Goal: Transaction & Acquisition: Obtain resource

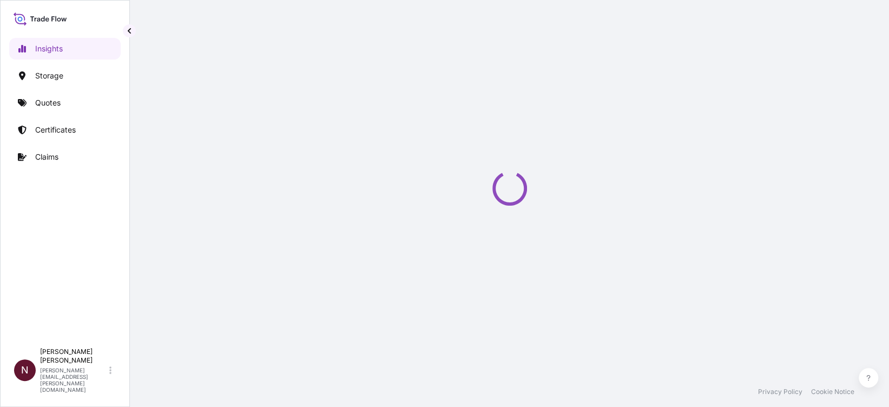
select select "2025"
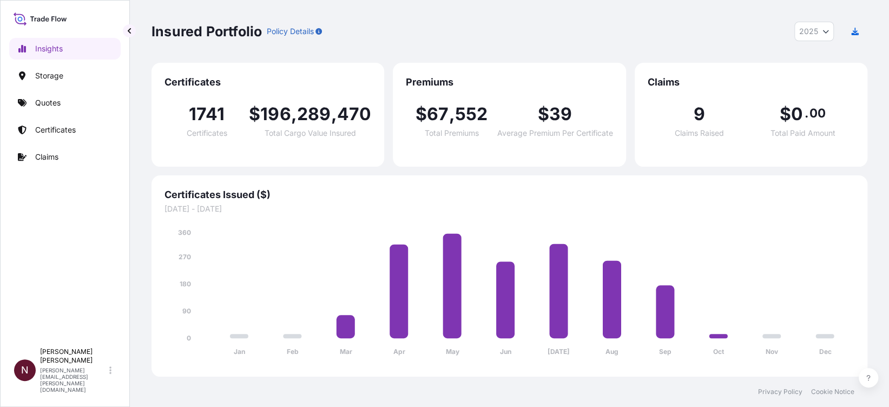
click at [52, 51] on p "Insights" at bounding box center [49, 48] width 28 height 11
click at [310, 187] on div "Certificates Issued ($) [DATE] - [DATE] Jan Feb Mar Apr May Jun [DATE] Aug Sep …" at bounding box center [509, 275] width 716 height 201
click at [42, 70] on p "Storage" at bounding box center [49, 75] width 28 height 11
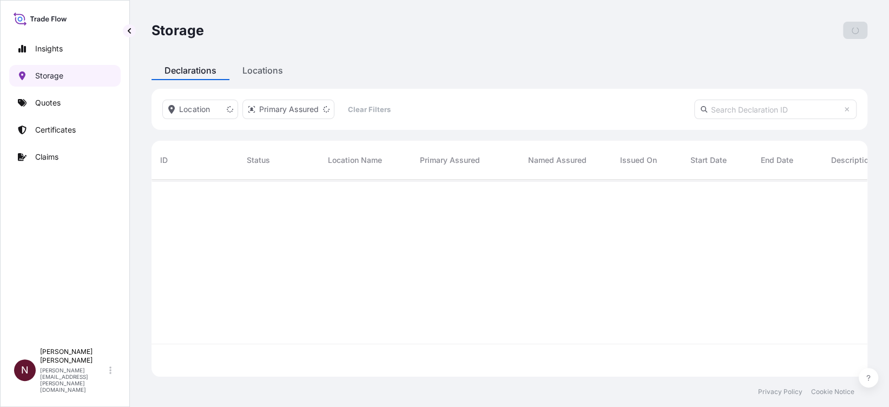
scroll to position [191, 704]
click at [46, 96] on link "Quotes" at bounding box center [64, 103] width 111 height 22
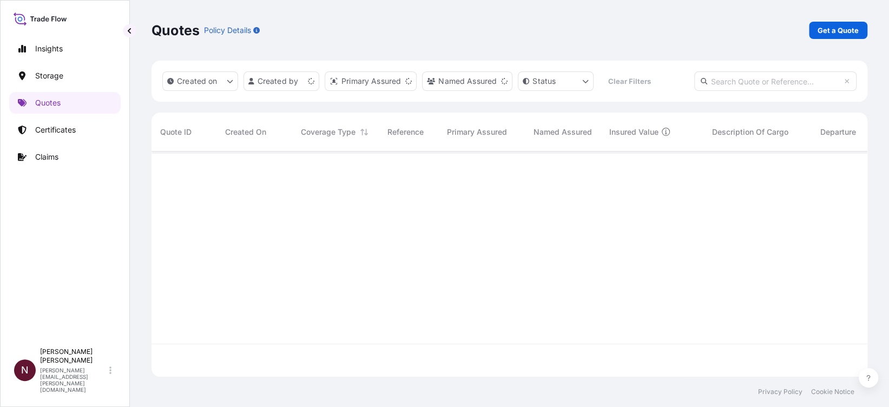
scroll to position [220, 704]
click at [831, 22] on link "Get a Quote" at bounding box center [838, 30] width 58 height 17
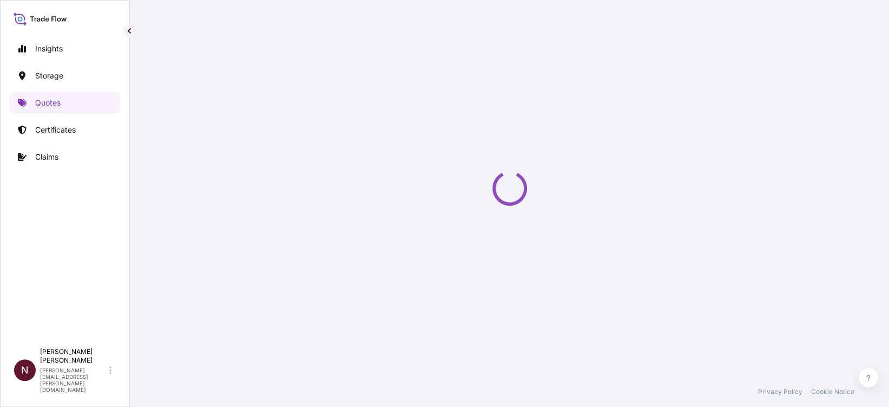
select select "Water"
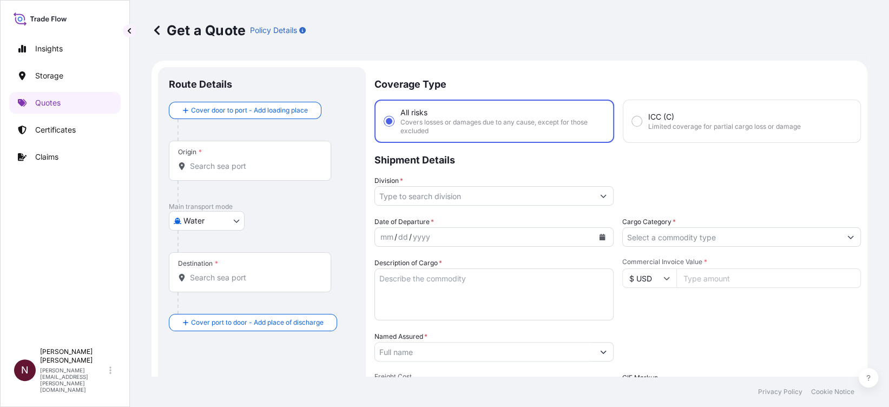
scroll to position [17, 0]
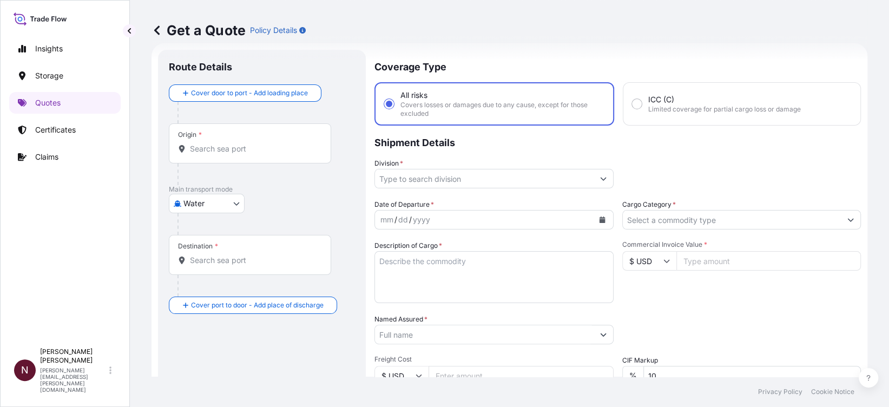
click at [244, 157] on div "Origin *" at bounding box center [250, 143] width 162 height 40
click at [244, 154] on input "Origin *" at bounding box center [254, 148] width 128 height 11
click at [197, 148] on input "Origin * Please select an origin" at bounding box center [254, 148] width 128 height 11
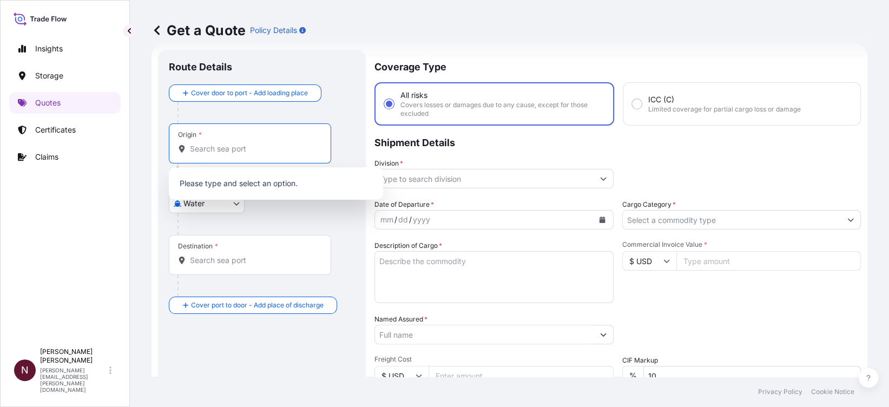
paste input "[GEOGRAPHIC_DATA]"
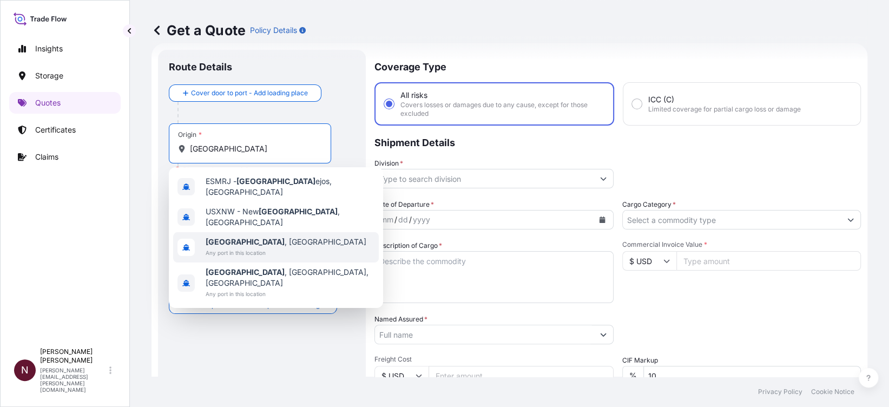
click at [229, 237] on b "Madrid" at bounding box center [245, 241] width 79 height 9
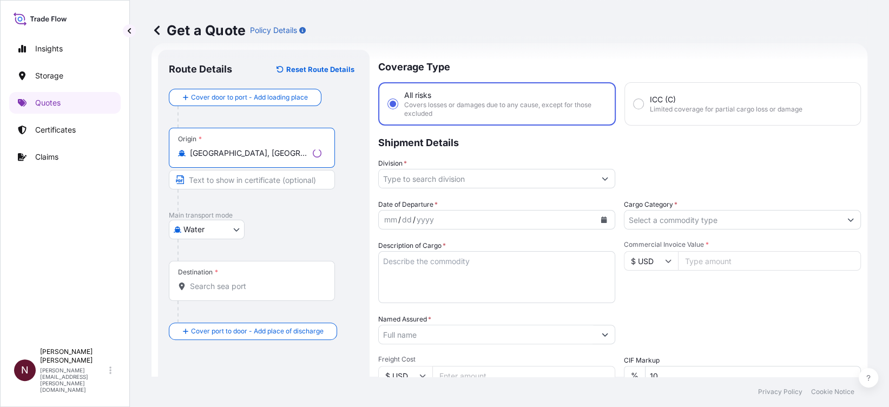
type input "Madrid, Spain"
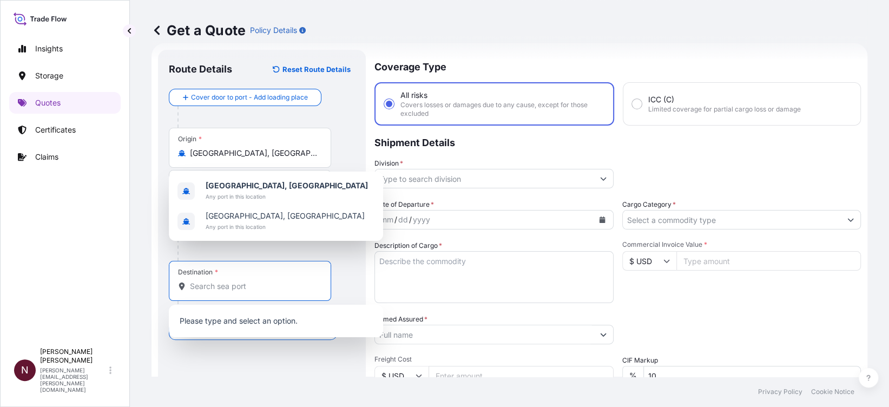
click at [229, 282] on input "Destination *" at bounding box center [254, 286] width 128 height 11
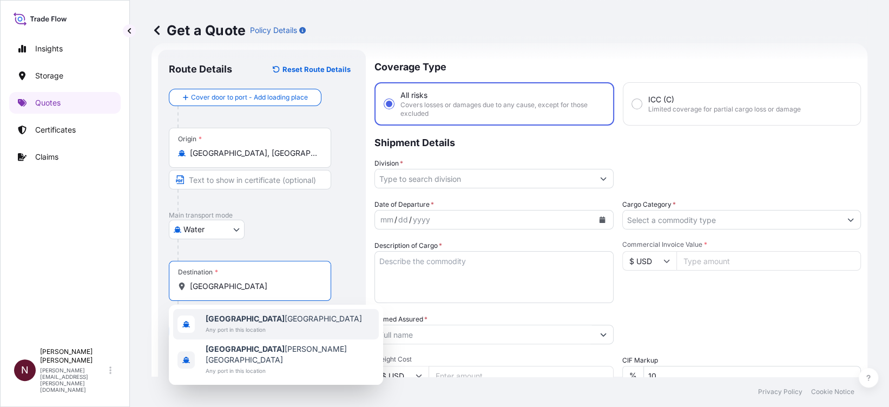
click at [230, 319] on b "Riyadh" at bounding box center [245, 318] width 79 height 9
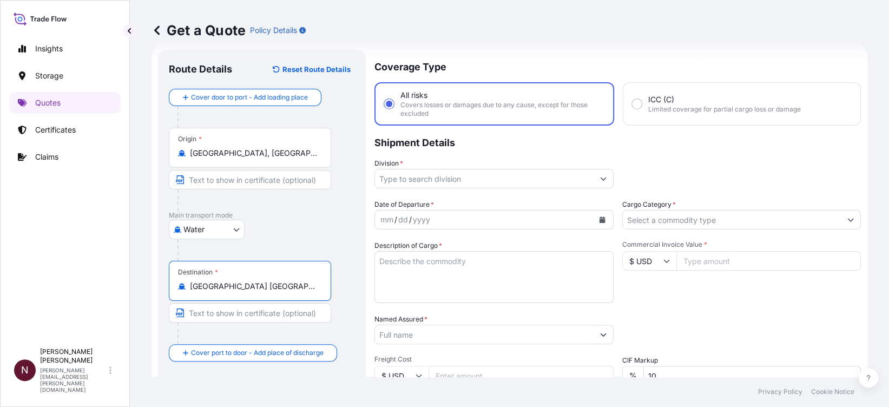
type input "Riyadh Saudi Arabia"
click at [593, 217] on button "Calendar" at bounding box center [601, 219] width 17 height 17
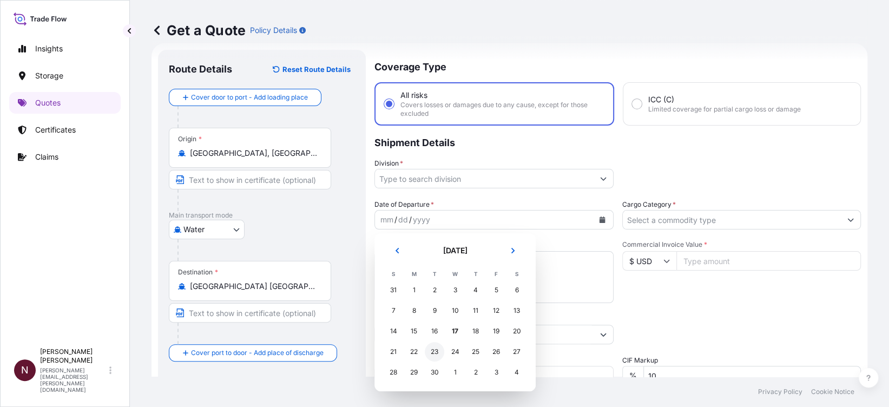
click at [433, 351] on div "23" at bounding box center [434, 351] width 19 height 19
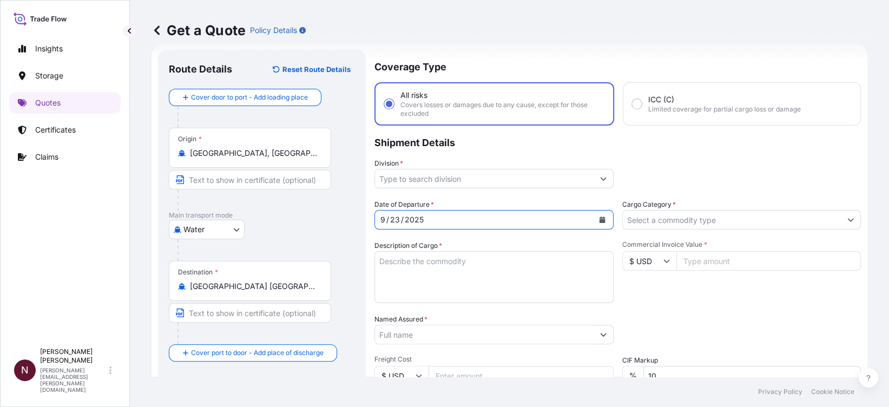
click at [541, 169] on input "Division *" at bounding box center [484, 178] width 219 height 19
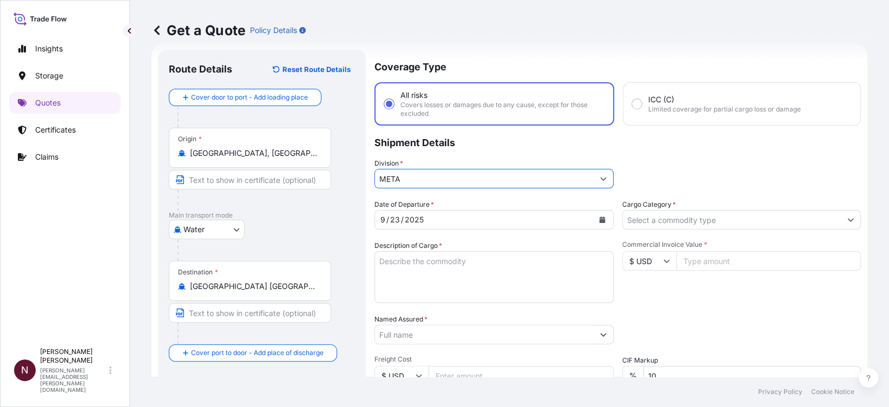
click at [441, 175] on input "META" at bounding box center [484, 178] width 219 height 19
drag, startPoint x: 397, startPoint y: 174, endPoint x: 348, endPoint y: 173, distance: 48.7
click at [348, 173] on form "Route Details Reset Route Details Cover door to port - Add loading place Place …" at bounding box center [509, 298] width 716 height 511
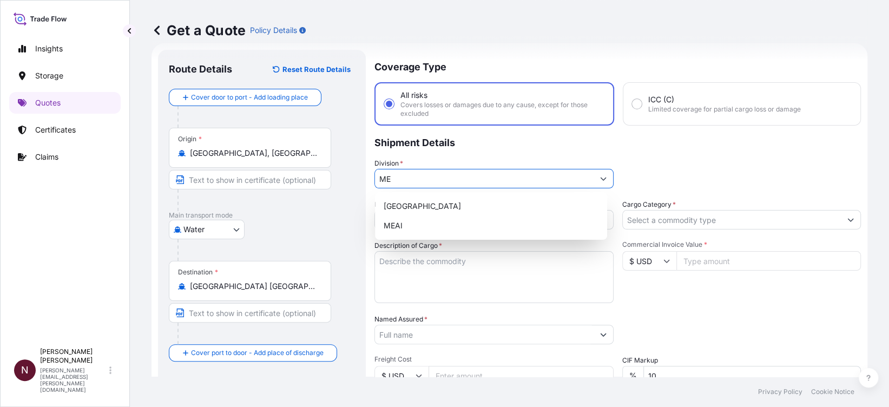
type input "M"
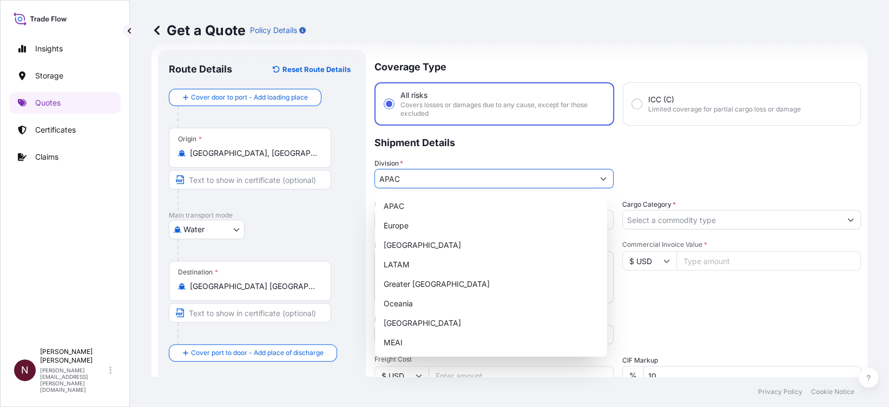
click at [593, 182] on button "Show suggestions" at bounding box center [602, 178] width 19 height 19
click at [393, 346] on div "MEAI" at bounding box center [490, 342] width 223 height 19
type input "MEAI"
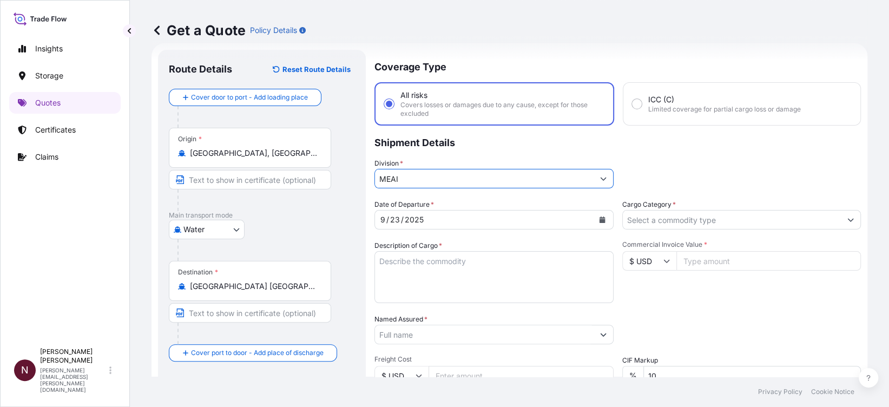
click at [586, 179] on input "MEAI" at bounding box center [484, 178] width 219 height 19
click at [600, 180] on icon "Show suggestions" at bounding box center [603, 178] width 6 height 6
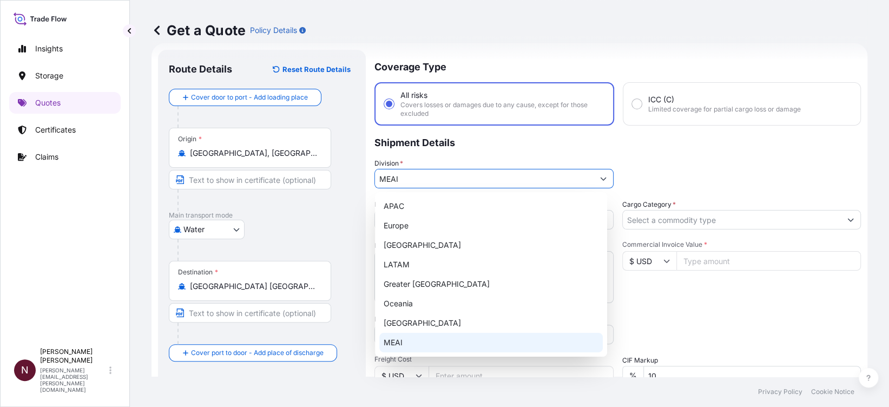
click at [408, 344] on div "MEAI" at bounding box center [490, 342] width 223 height 19
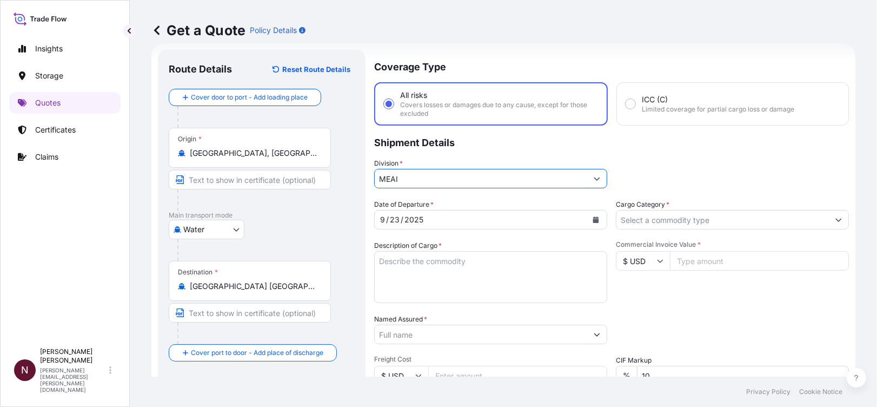
click at [695, 215] on input "Cargo Category *" at bounding box center [723, 219] width 213 height 19
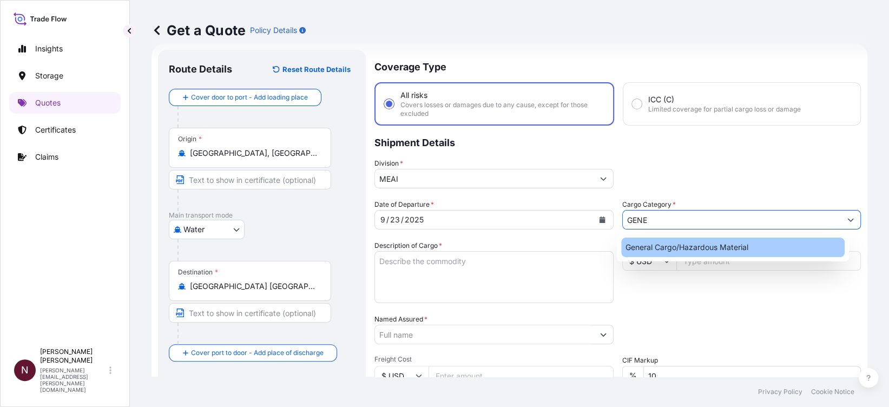
click at [685, 253] on div "General Cargo/Hazardous Material" at bounding box center [732, 246] width 223 height 19
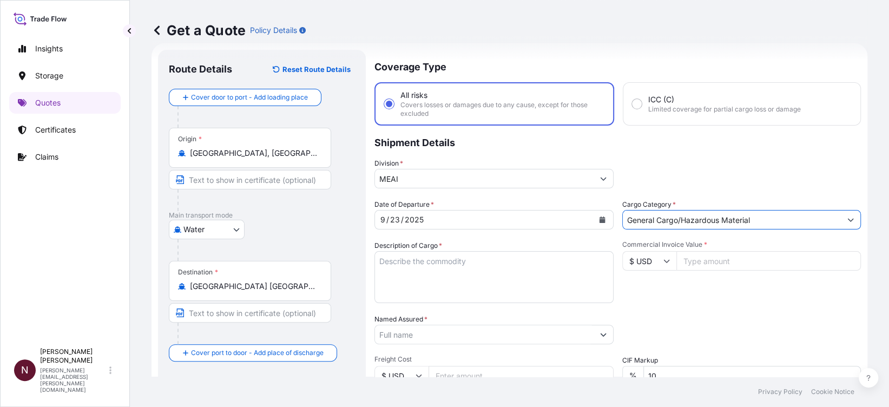
type input "General Cargo/Hazardous Material"
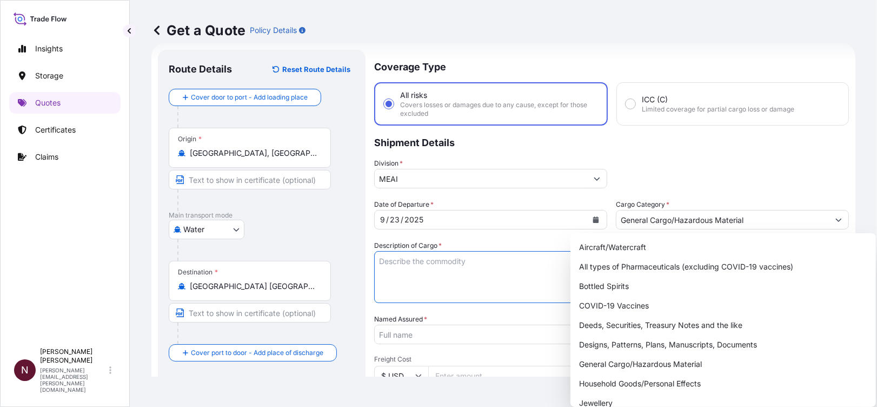
click at [420, 268] on textarea "Description of Cargo *" at bounding box center [490, 277] width 233 height 52
paste textarea "RIFLES"
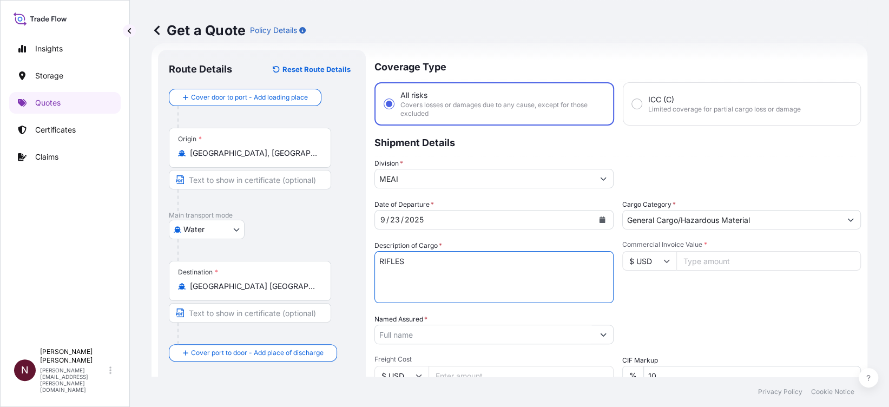
type textarea "RIFLES"
click at [652, 265] on input "$ USD" at bounding box center [649, 260] width 54 height 19
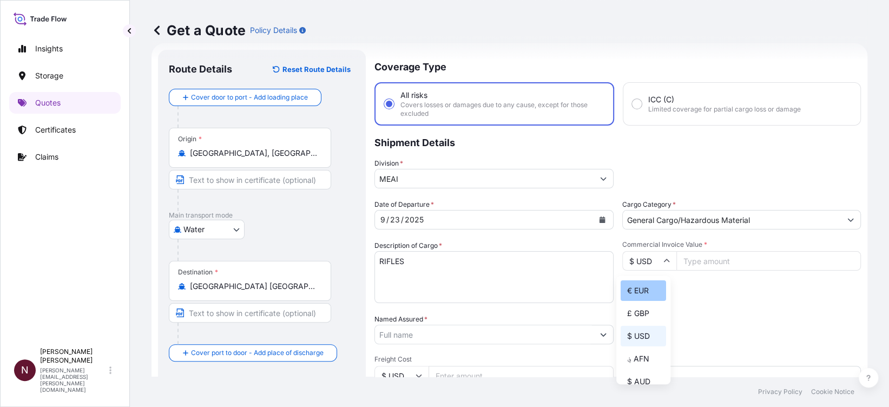
click at [644, 299] on div "€ EUR" at bounding box center [642, 290] width 45 height 21
type input "€ EUR"
click at [712, 263] on input "Commercial Invoice Value *" at bounding box center [768, 260] width 185 height 19
click at [685, 264] on input "Commercial Invoice Value *" at bounding box center [768, 260] width 185 height 19
paste input "460355"
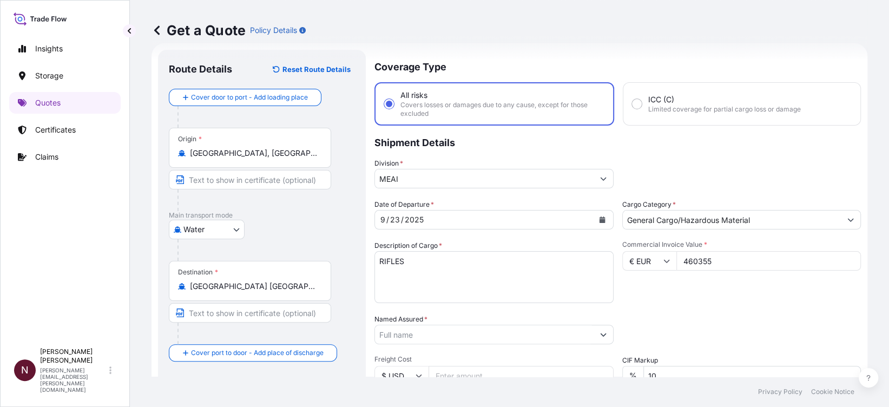
type input "460355"
click at [672, 309] on div "Date of Departure * 9 / 23 / 2025 Cargo Category * General Cargo/Hazardous Mate…" at bounding box center [617, 333] width 486 height 268
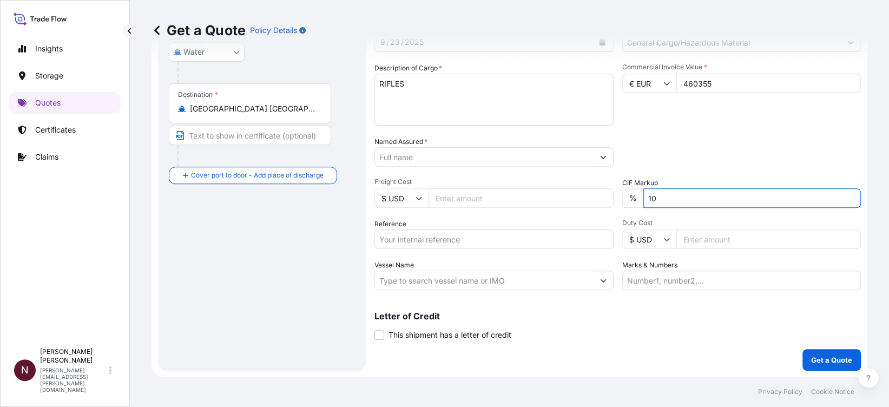
drag, startPoint x: 666, startPoint y: 192, endPoint x: 597, endPoint y: 193, distance: 69.8
click at [597, 193] on div "Date of Departure * 9 / 23 / 2025 Cargo Category * General Cargo/Hazardous Mate…" at bounding box center [617, 156] width 486 height 268
type input "0"
click at [472, 160] on input "Named Assured *" at bounding box center [484, 156] width 219 height 19
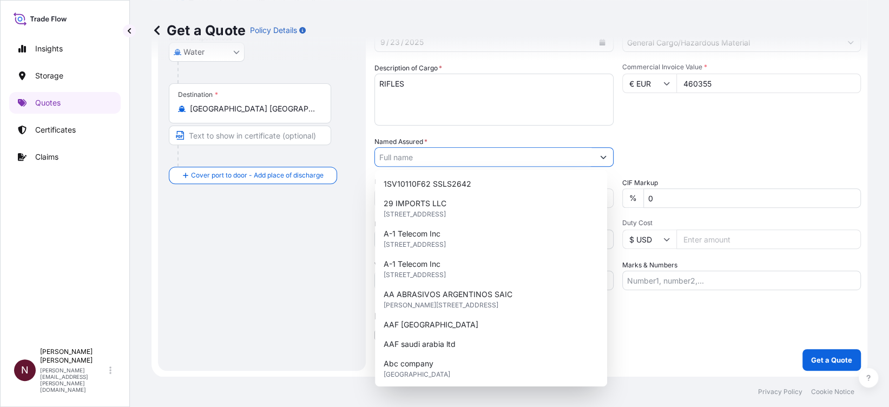
click at [398, 153] on input "Named Assured *" at bounding box center [484, 156] width 219 height 19
paste input "DESERT HUNTER'' LLC"
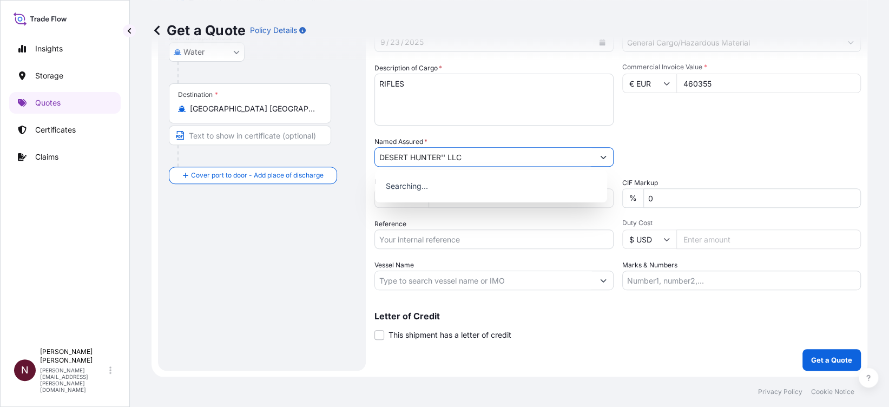
type input "DESERT HUNTER'' LLC"
click at [653, 351] on div "Coverage Type All risks Covers losses or damages due to any cause, except for t…" at bounding box center [617, 121] width 486 height 498
click at [398, 243] on input "Reference" at bounding box center [493, 238] width 239 height 19
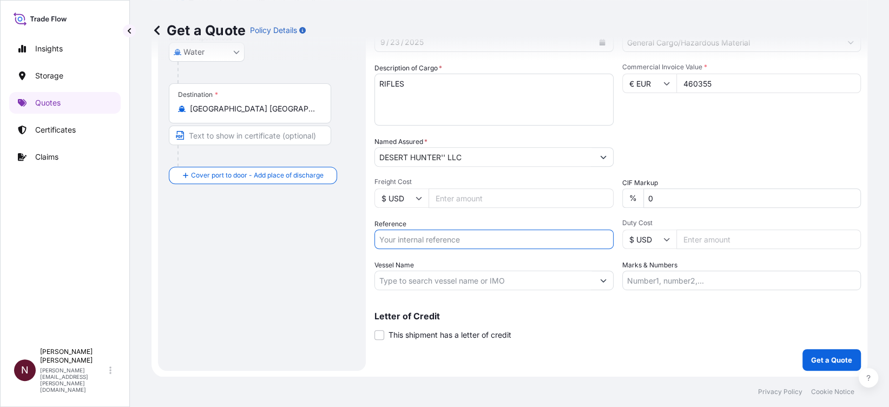
paste input "SA1015243842"
type input "SA1015243842"
click at [809, 347] on div "Coverage Type All risks Covers losses or damages due to any cause, except for t…" at bounding box center [617, 121] width 486 height 498
click at [814, 352] on button "Get a Quote" at bounding box center [831, 360] width 58 height 22
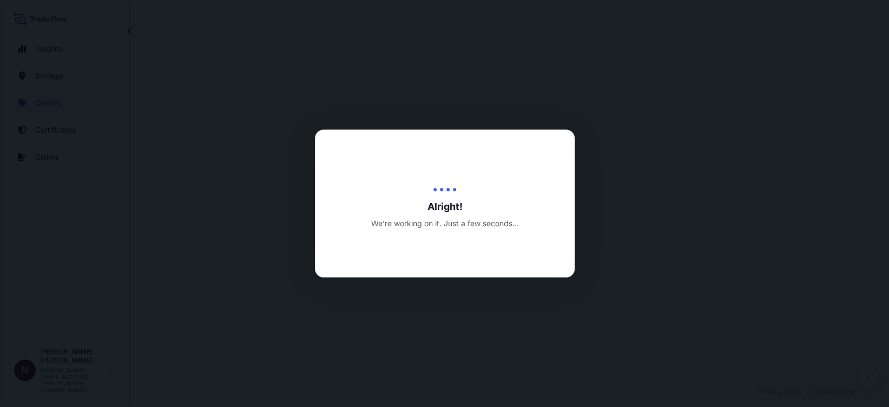
select select "Water"
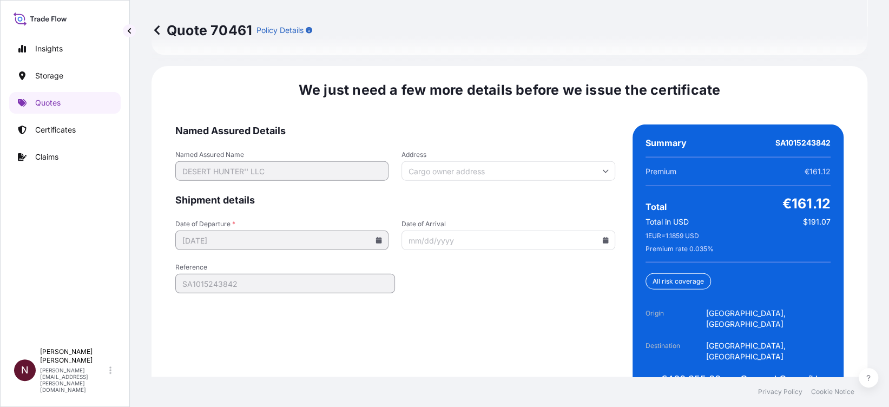
scroll to position [1705, 0]
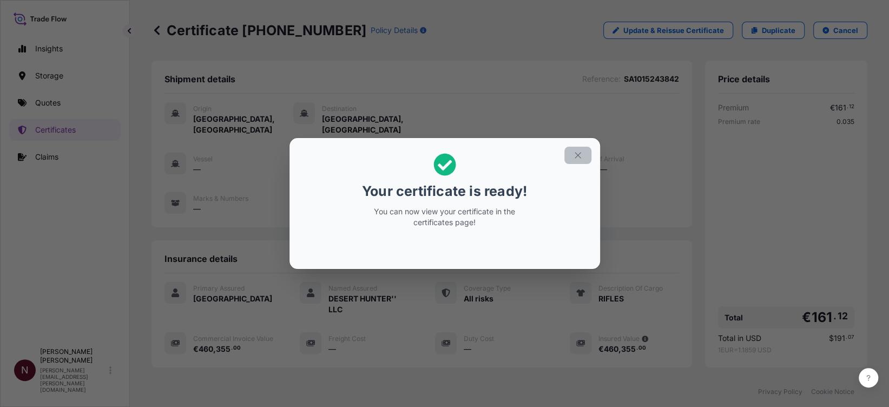
click at [573, 156] on icon "button" at bounding box center [578, 155] width 10 height 10
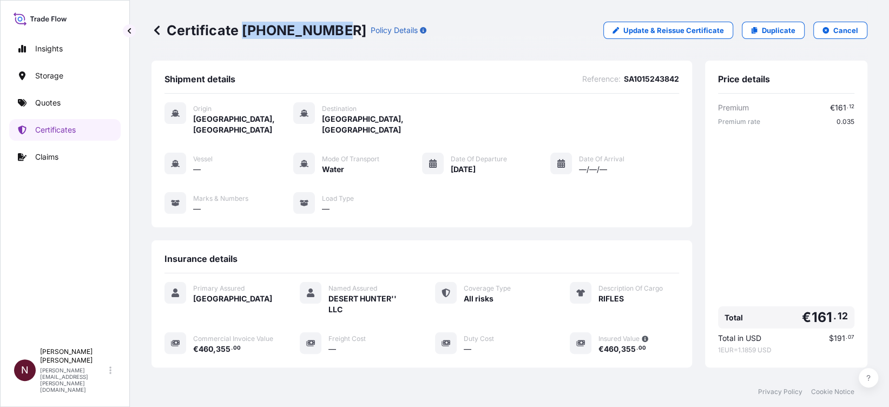
drag, startPoint x: 242, startPoint y: 30, endPoint x: 329, endPoint y: 30, distance: 87.1
click at [329, 30] on p "Certificate 31614-1858-1" at bounding box center [258, 30] width 215 height 17
copy p "31614-1858-1"
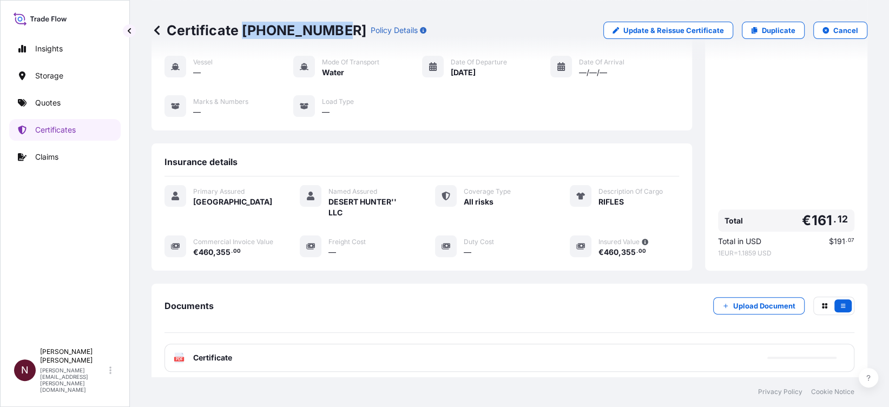
scroll to position [169, 0]
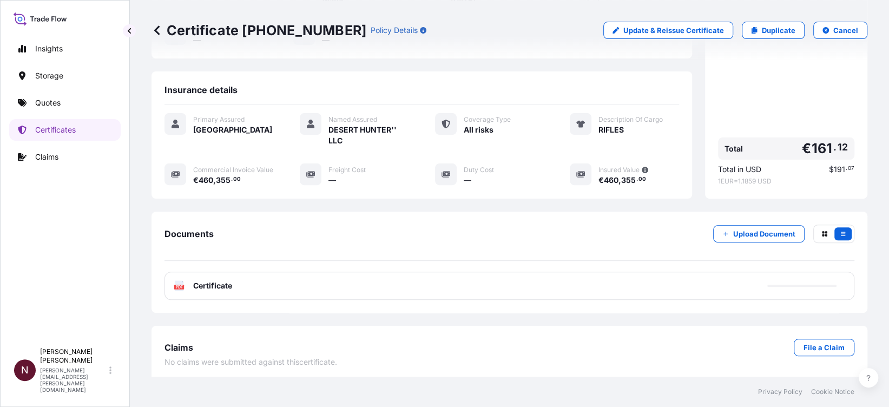
click at [663, 285] on div "PDF Certificate" at bounding box center [509, 286] width 690 height 28
click at [219, 283] on span "Certificate" at bounding box center [212, 285] width 39 height 11
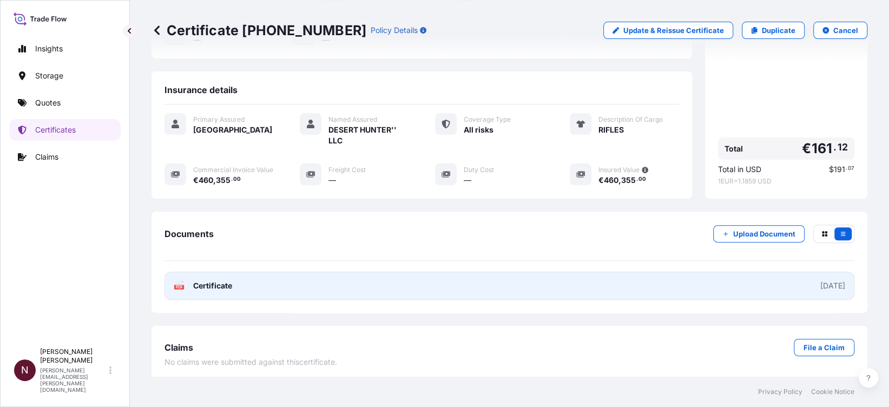
click at [238, 274] on link "PDF Certificate 2025-09-17" at bounding box center [509, 286] width 690 height 28
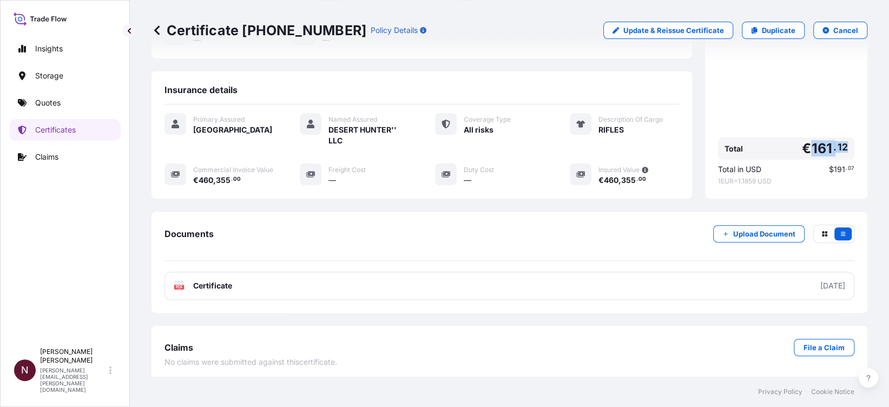
drag, startPoint x: 803, startPoint y: 143, endPoint x: 837, endPoint y: 138, distance: 34.4
click at [837, 138] on div "Total € 161 . 12" at bounding box center [786, 148] width 136 height 22
copy span "161 . 12"
